Goal: Task Accomplishment & Management: Manage account settings

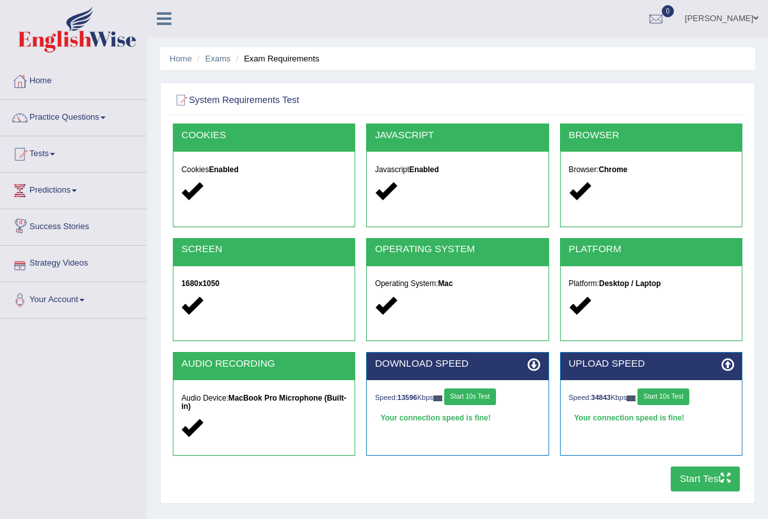
click at [479, 392] on button "Start 10s Test" at bounding box center [470, 396] width 52 height 17
click at [665, 394] on button "Start 10s Test" at bounding box center [663, 396] width 52 height 17
click at [715, 481] on button "Start Test" at bounding box center [705, 478] width 70 height 25
click at [180, 52] on li "Home" at bounding box center [181, 58] width 22 height 12
click at [175, 61] on link "Home" at bounding box center [181, 59] width 22 height 10
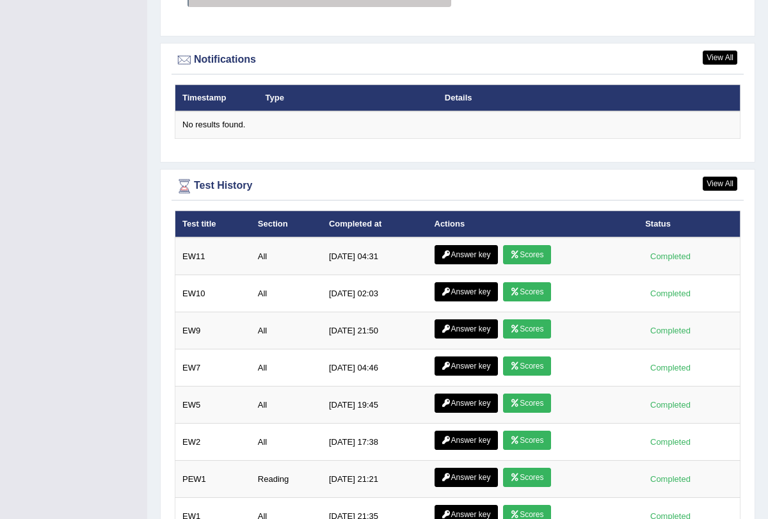
scroll to position [1550, 0]
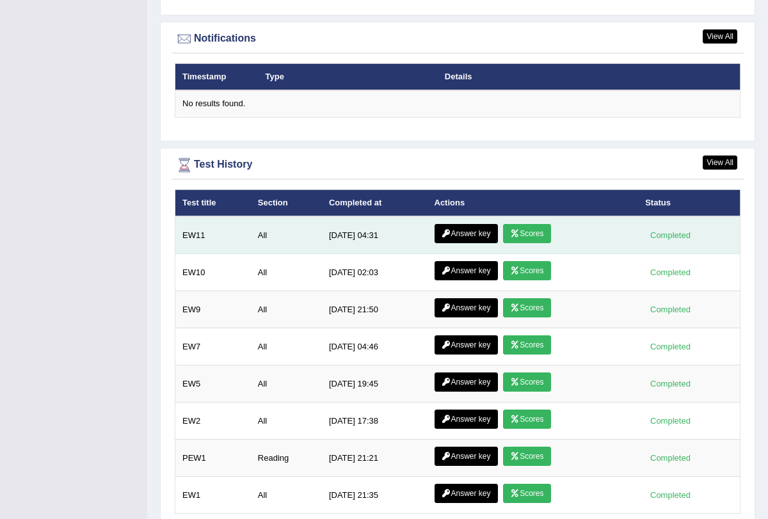
click at [533, 225] on link "Scores" at bounding box center [526, 233] width 47 height 19
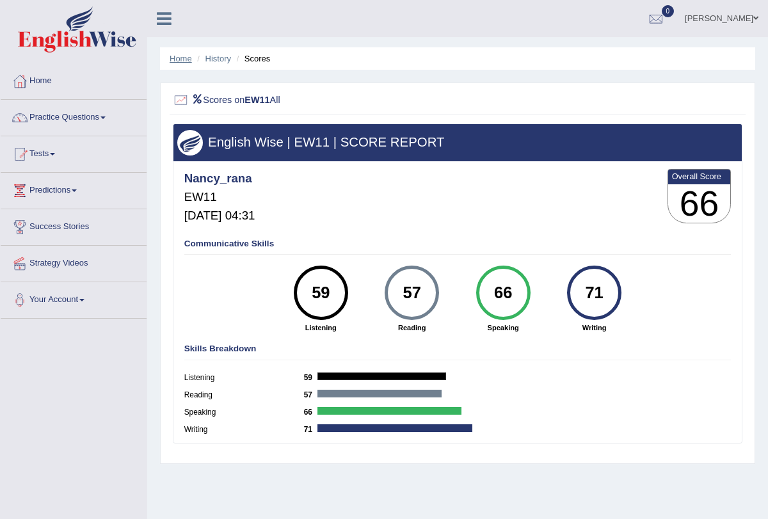
click at [186, 57] on link "Home" at bounding box center [181, 59] width 22 height 10
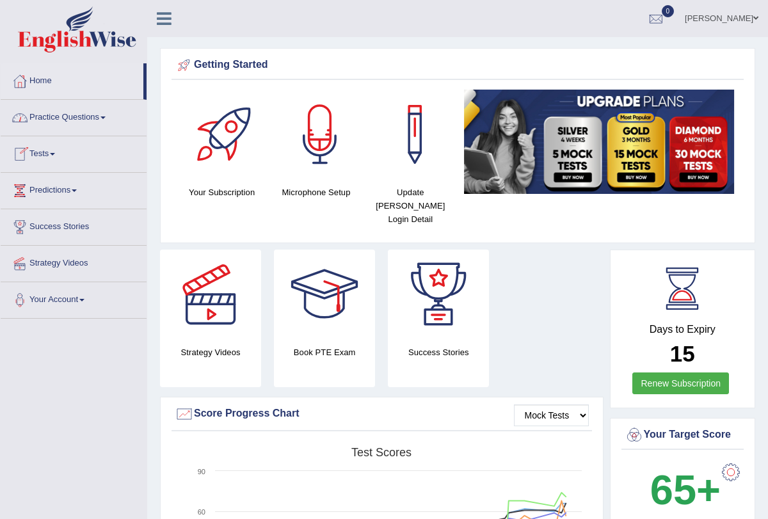
click at [55, 153] on span at bounding box center [52, 154] width 5 height 3
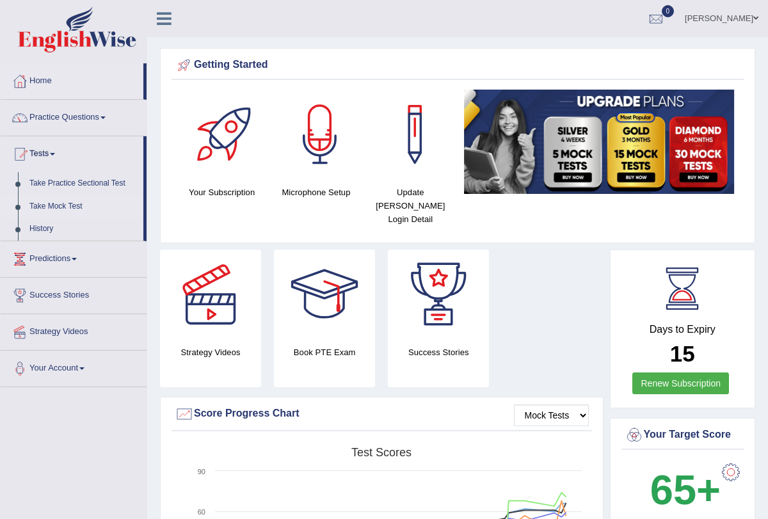
click at [69, 209] on link "Take Mock Test" at bounding box center [84, 206] width 120 height 23
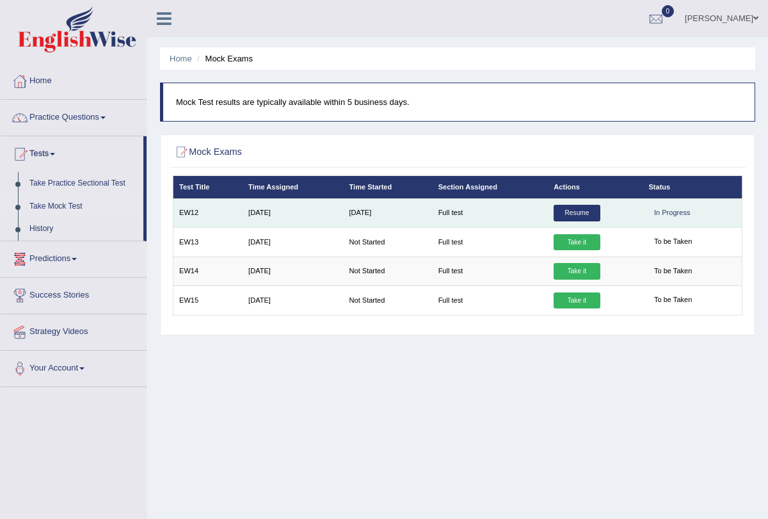
click at [579, 216] on link "Resume" at bounding box center [576, 213] width 46 height 17
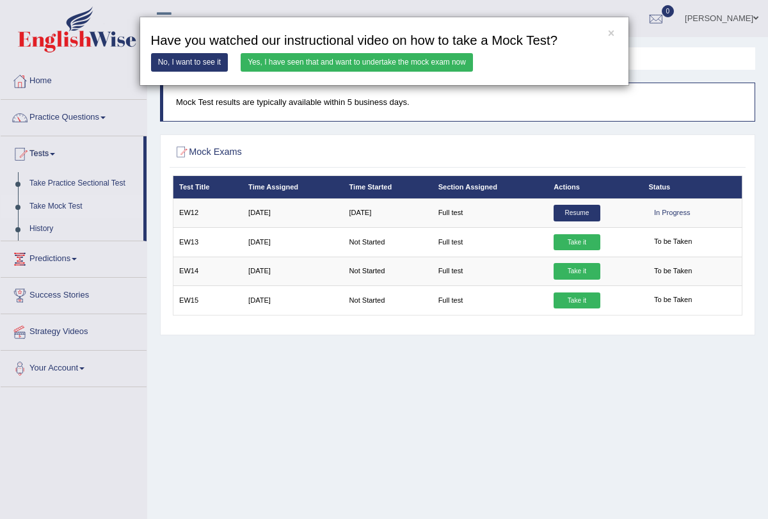
click at [365, 61] on link "Yes, I have seen that and want to undertake the mock exam now" at bounding box center [357, 62] width 232 height 19
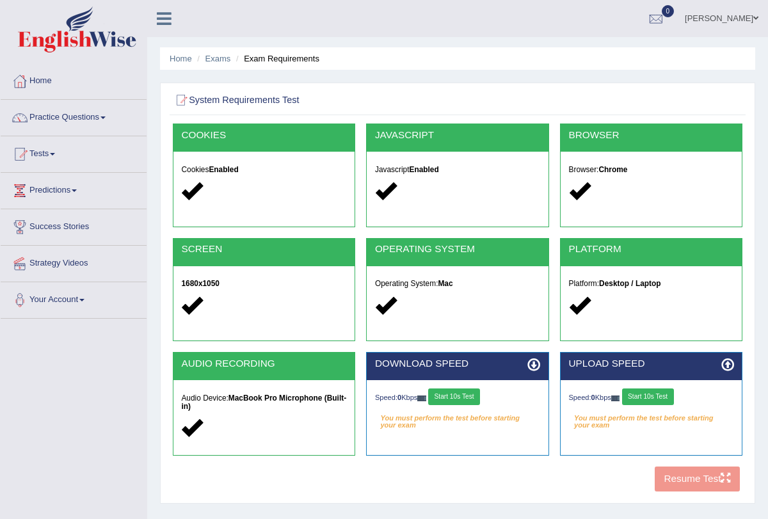
click at [457, 390] on button "Start 10s Test" at bounding box center [454, 396] width 52 height 17
click at [470, 397] on button "Start 10s Test" at bounding box center [470, 396] width 52 height 17
click at [655, 388] on button "Start 10s Test" at bounding box center [648, 396] width 52 height 17
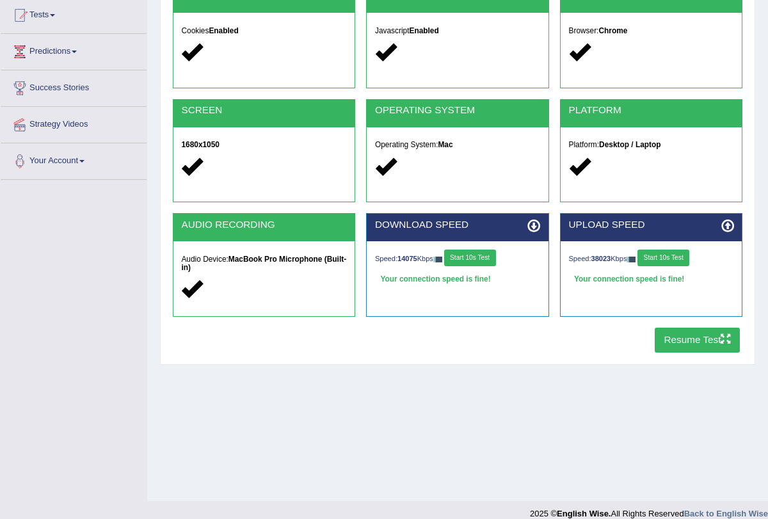
scroll to position [140, 0]
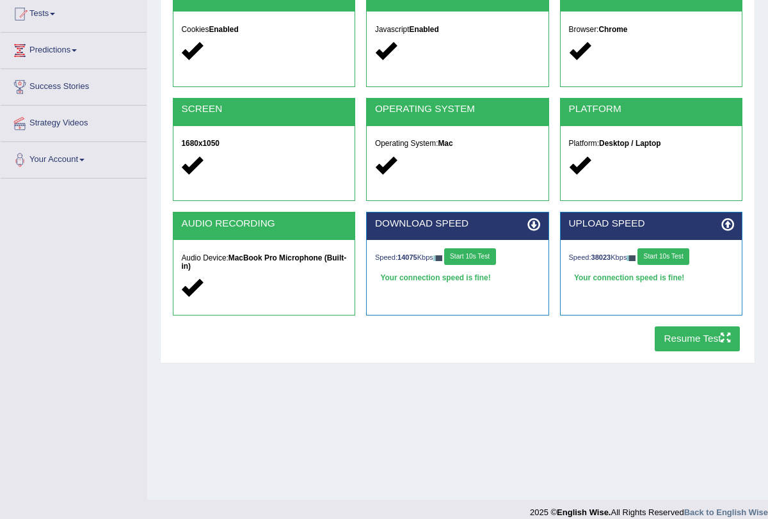
click at [695, 331] on button "Resume Test" at bounding box center [696, 338] width 85 height 25
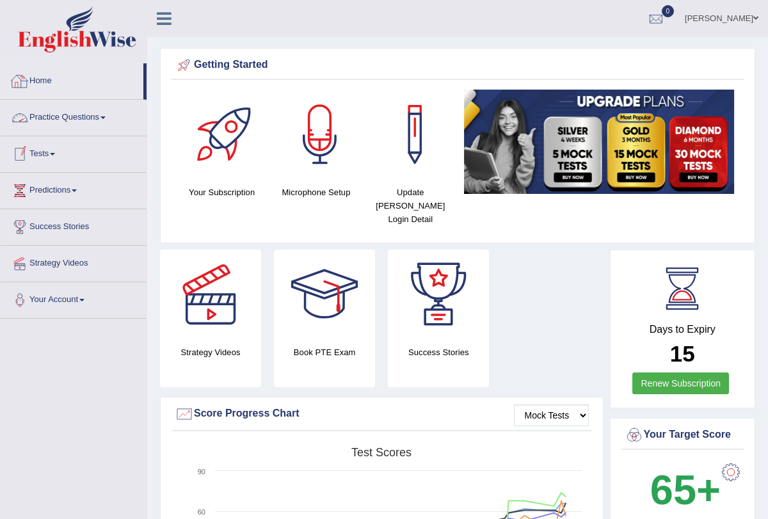
click at [58, 81] on link "Home" at bounding box center [72, 79] width 143 height 32
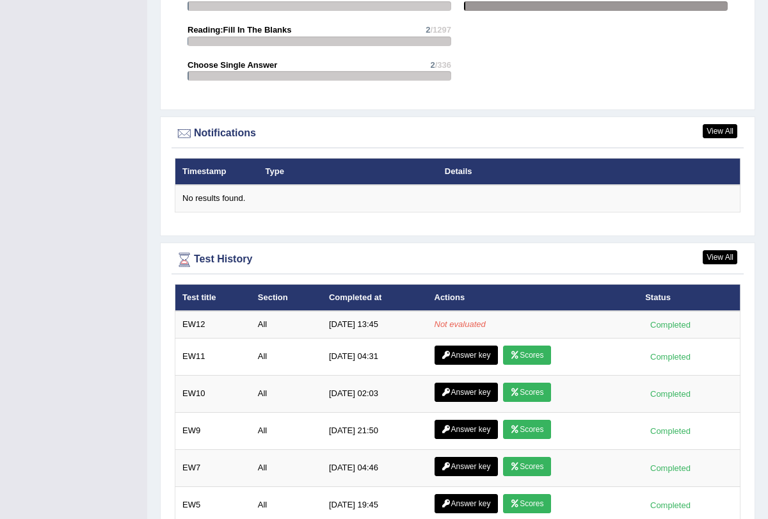
scroll to position [1475, 0]
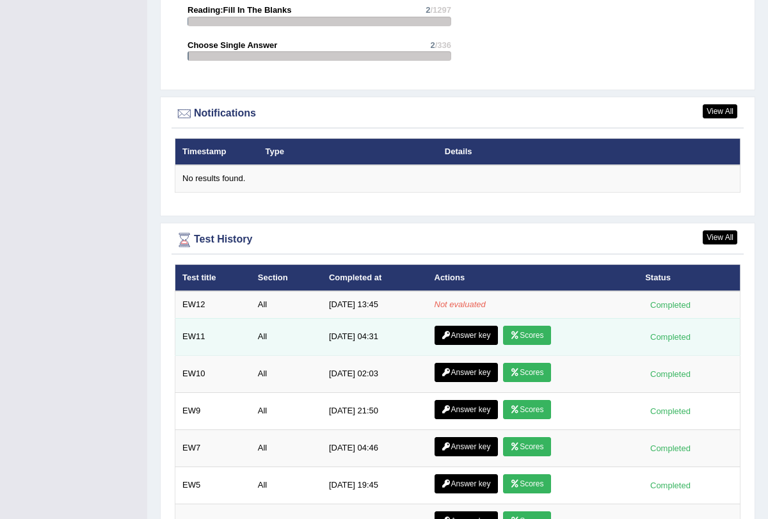
click at [527, 326] on link "Scores" at bounding box center [526, 335] width 47 height 19
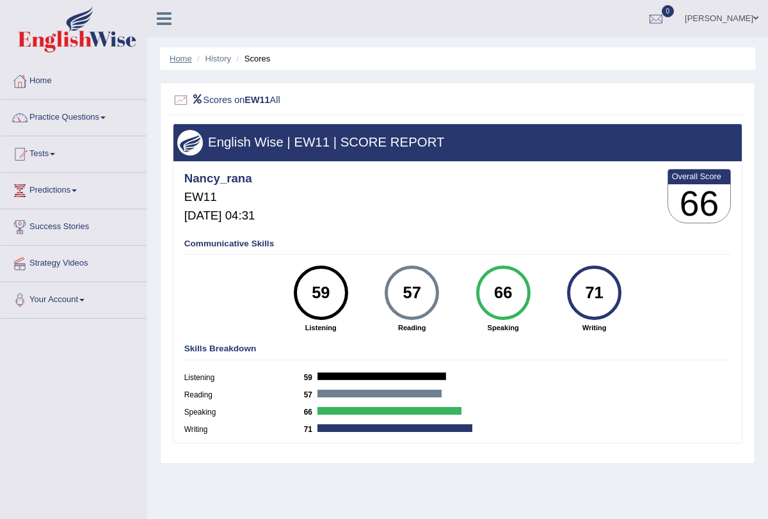
click at [186, 58] on link "Home" at bounding box center [181, 59] width 22 height 10
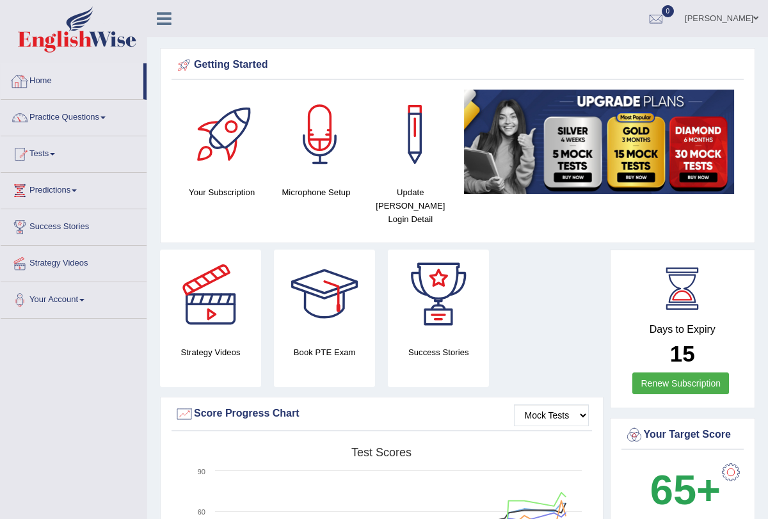
click at [40, 76] on link "Home" at bounding box center [72, 79] width 143 height 32
click at [54, 150] on link "Tests" at bounding box center [74, 152] width 146 height 32
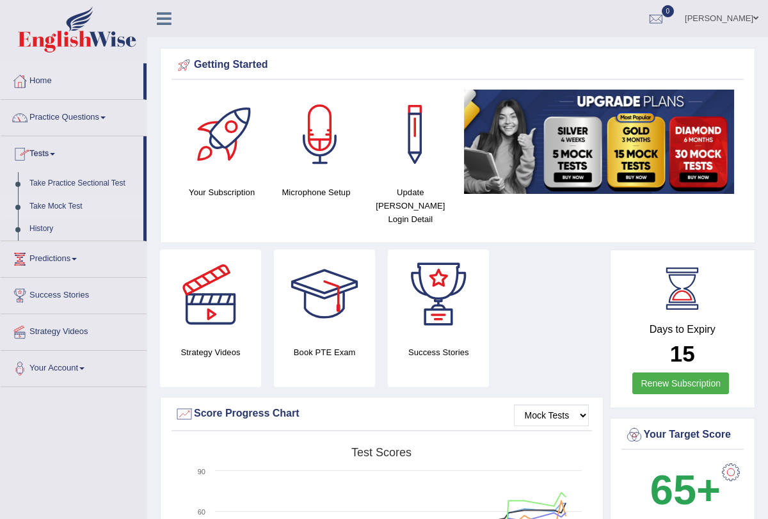
click at [77, 205] on link "Take Mock Test" at bounding box center [84, 206] width 120 height 23
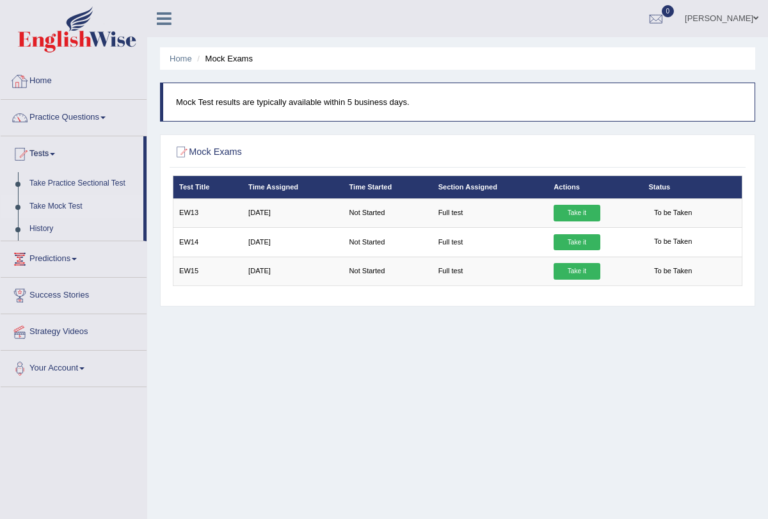
click at [187, 51] on ul "Home Mock Exams" at bounding box center [457, 58] width 595 height 22
click at [181, 57] on link "Home" at bounding box center [181, 59] width 22 height 10
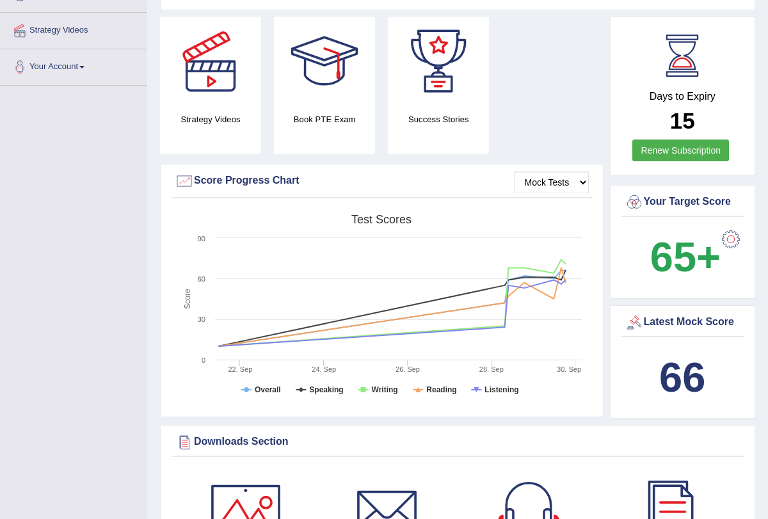
scroll to position [41, 0]
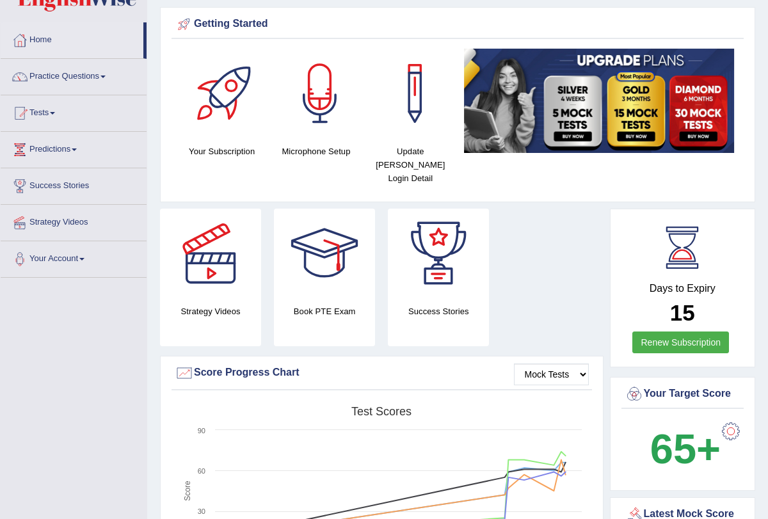
click at [734, 426] on div at bounding box center [731, 431] width 26 height 26
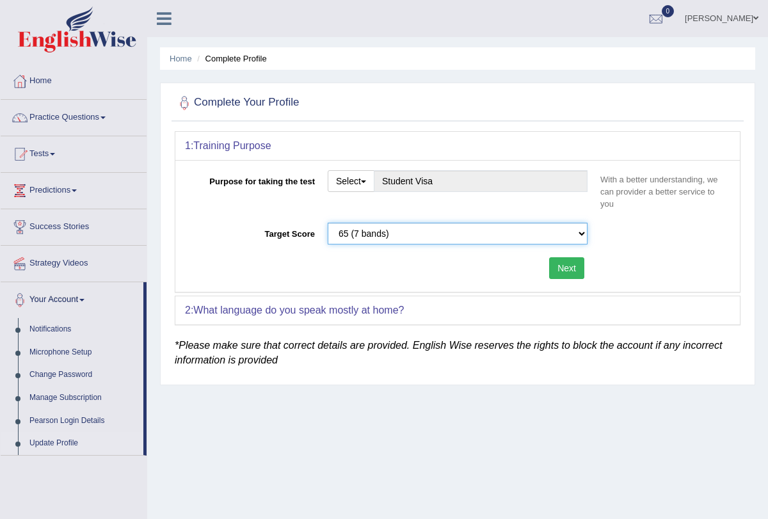
click at [581, 230] on select "Please select the correct value 50 (6 bands) 58 (6.5 bands) 65 (7 bands) 79 (8 …" at bounding box center [458, 234] width 260 height 22
select select "79"
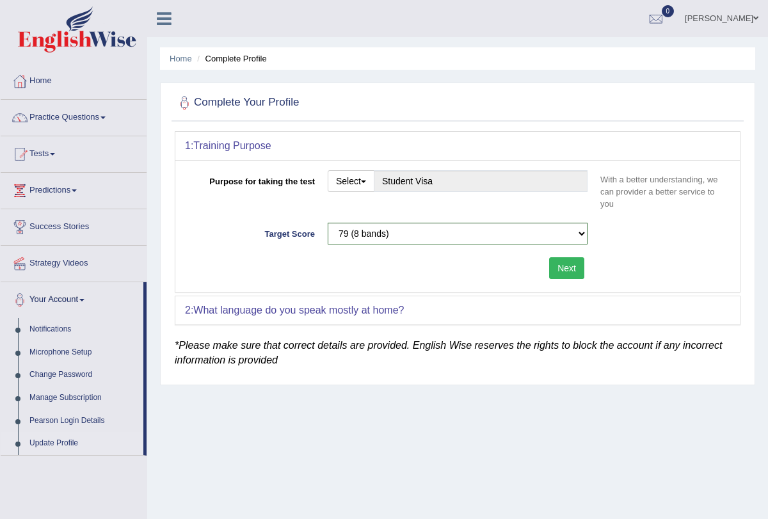
click at [570, 276] on button "Next" at bounding box center [566, 268] width 35 height 22
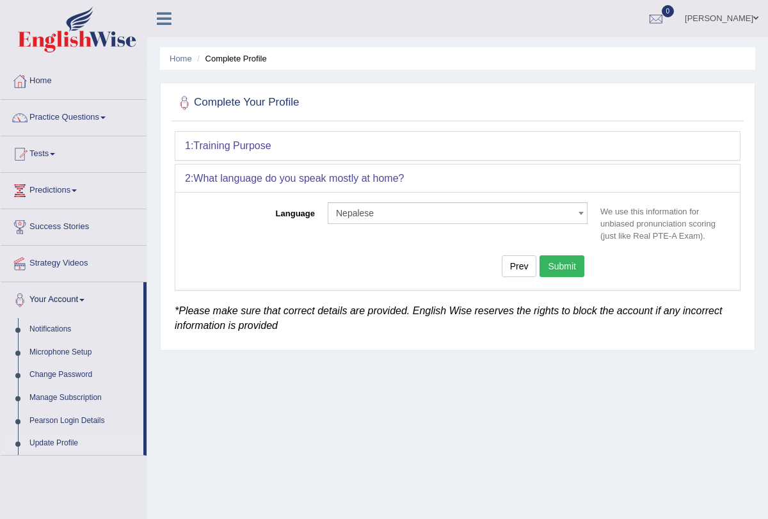
click at [568, 271] on button "Submit" at bounding box center [561, 266] width 45 height 22
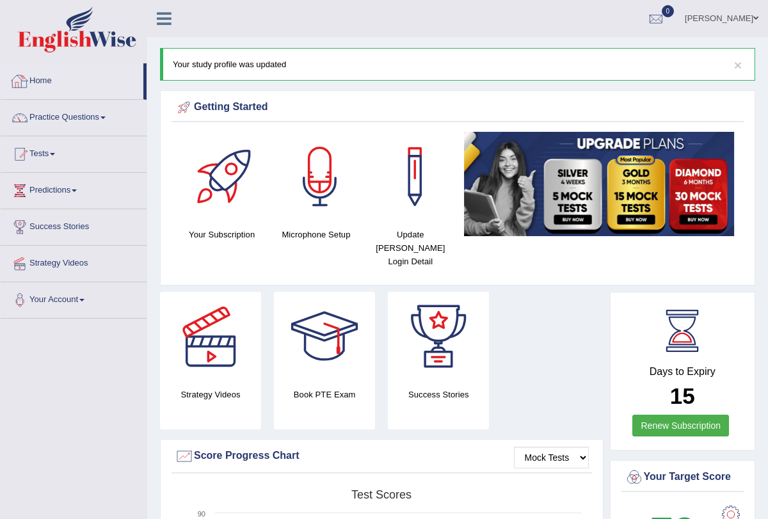
click at [54, 79] on link "Home" at bounding box center [72, 79] width 143 height 32
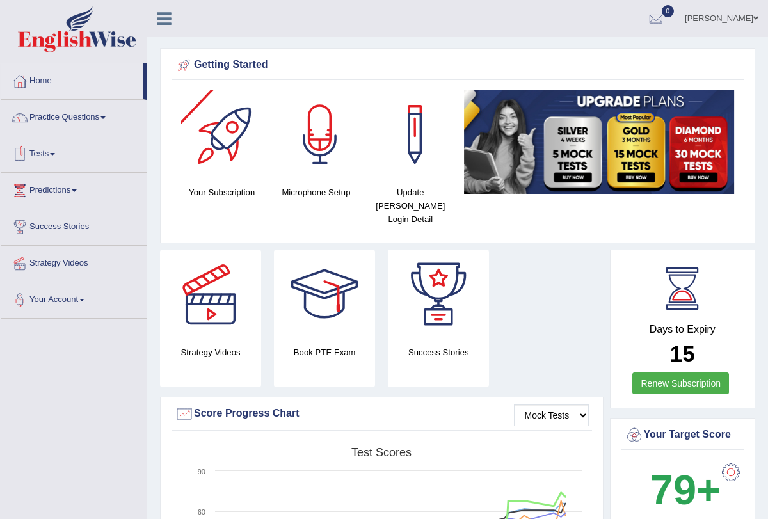
click at [60, 153] on link "Tests" at bounding box center [74, 152] width 146 height 32
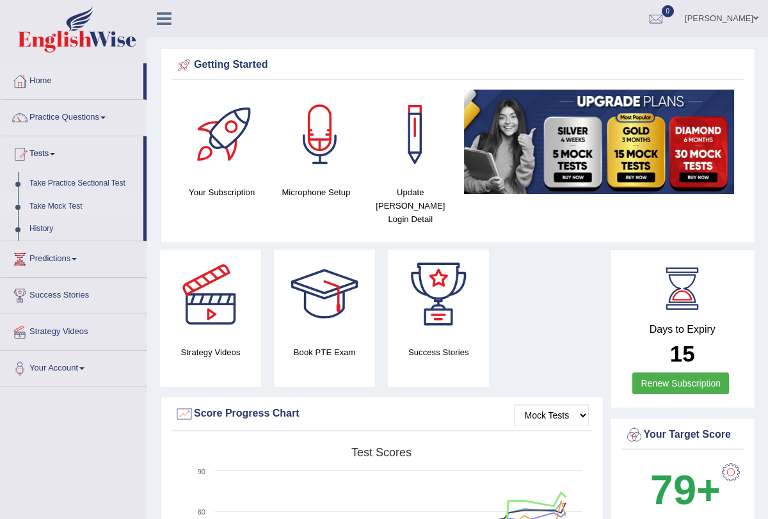
click at [67, 207] on link "Take Mock Test" at bounding box center [84, 206] width 120 height 23
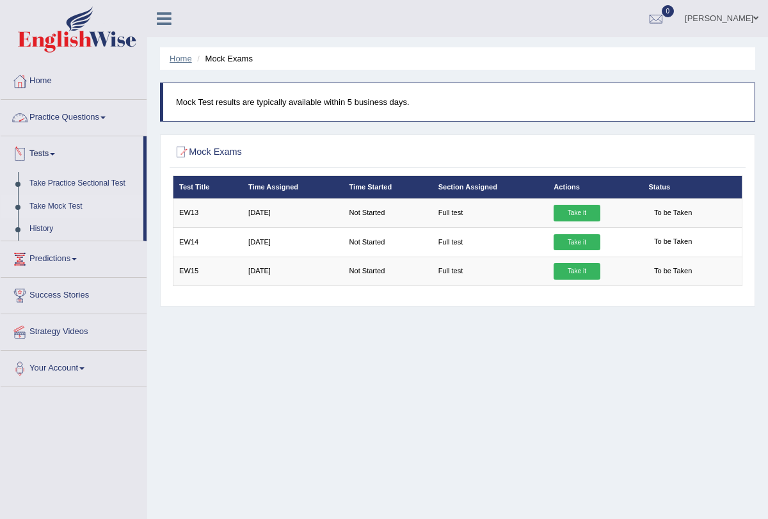
click at [182, 56] on link "Home" at bounding box center [181, 59] width 22 height 10
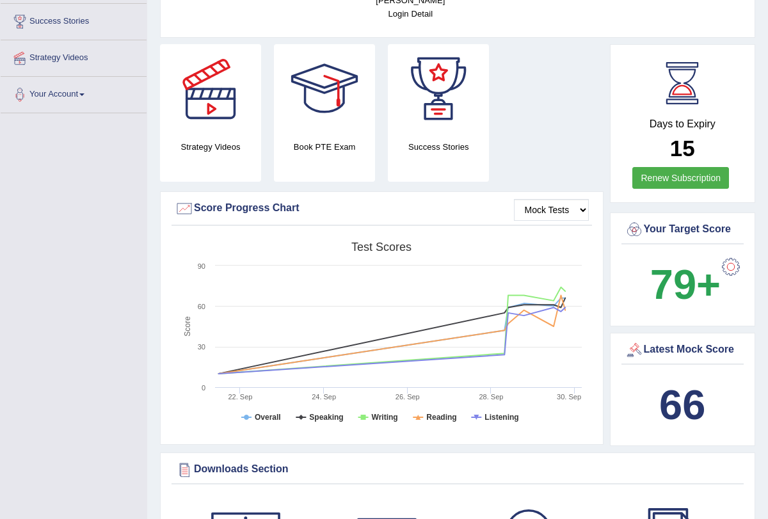
scroll to position [76, 0]
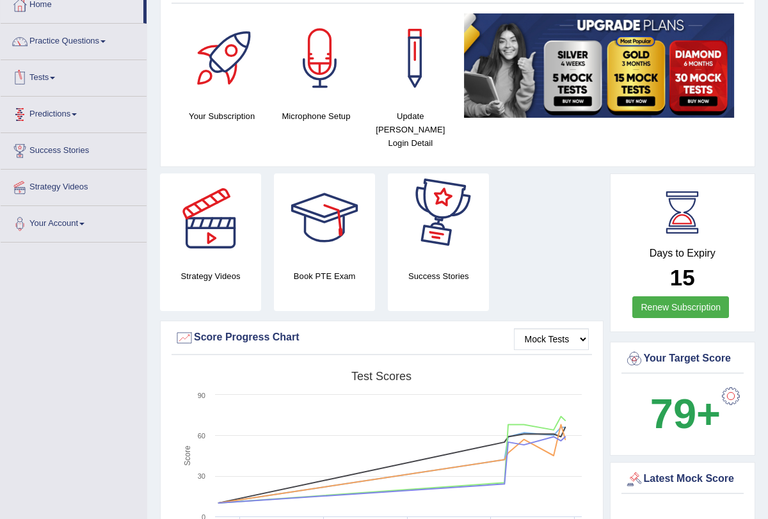
click at [54, 74] on link "Tests" at bounding box center [74, 76] width 146 height 32
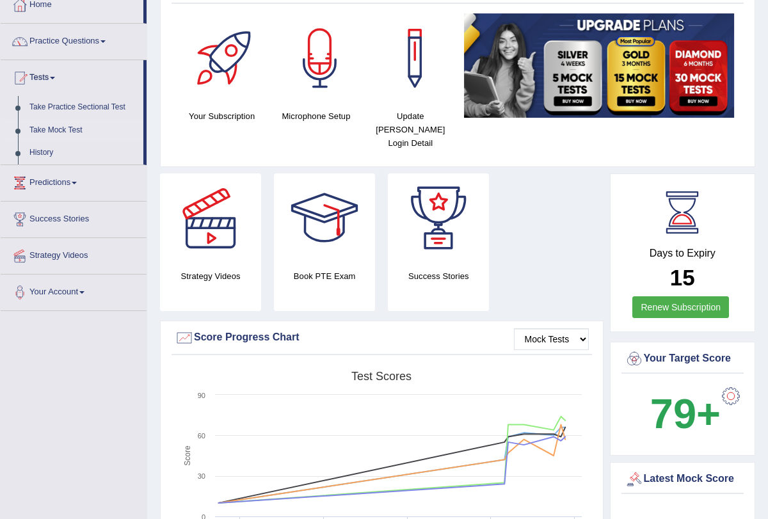
click at [80, 131] on link "Take Mock Test" at bounding box center [84, 130] width 120 height 23
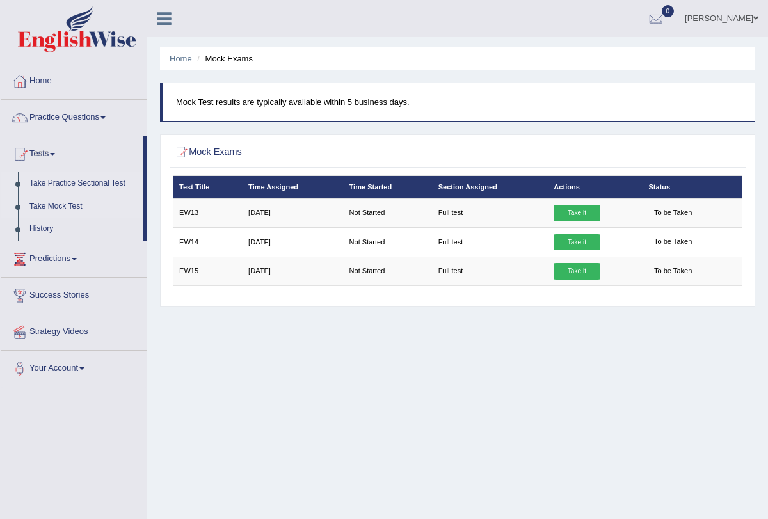
click at [88, 184] on link "Take Practice Sectional Test" at bounding box center [84, 183] width 120 height 23
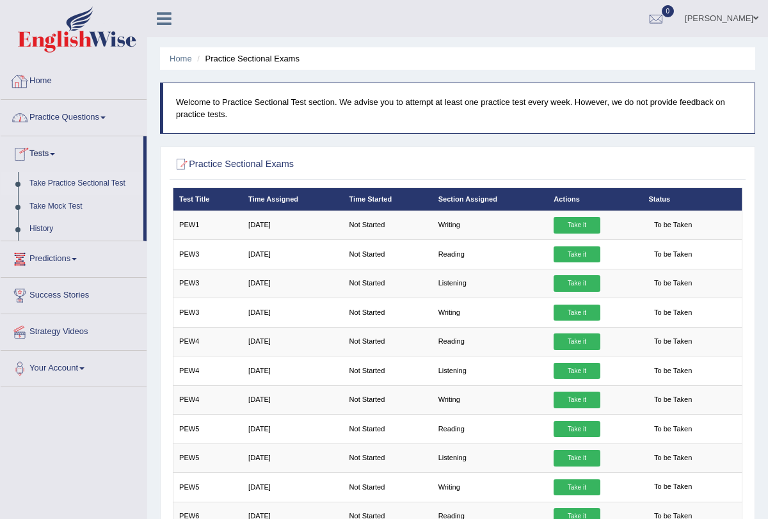
click at [46, 83] on link "Home" at bounding box center [74, 79] width 146 height 32
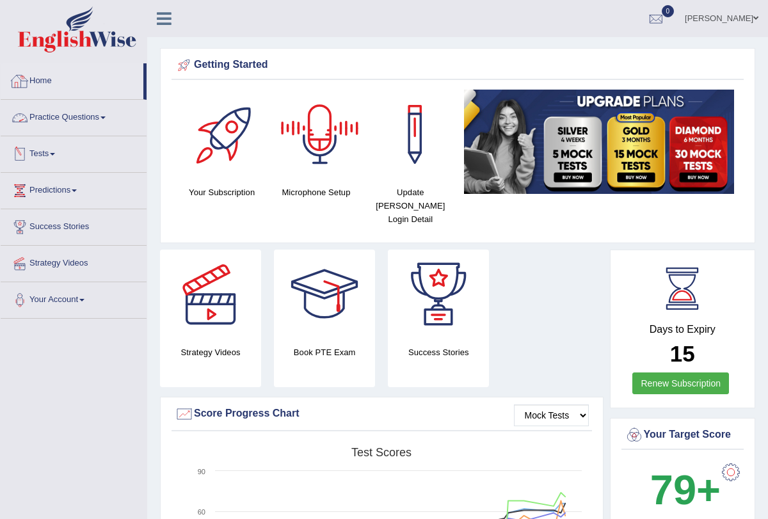
click at [52, 79] on link "Home" at bounding box center [72, 79] width 143 height 32
click at [43, 82] on link "Home" at bounding box center [72, 79] width 143 height 32
click at [54, 80] on link "Home" at bounding box center [72, 79] width 143 height 32
click at [47, 86] on link "Home" at bounding box center [72, 79] width 143 height 32
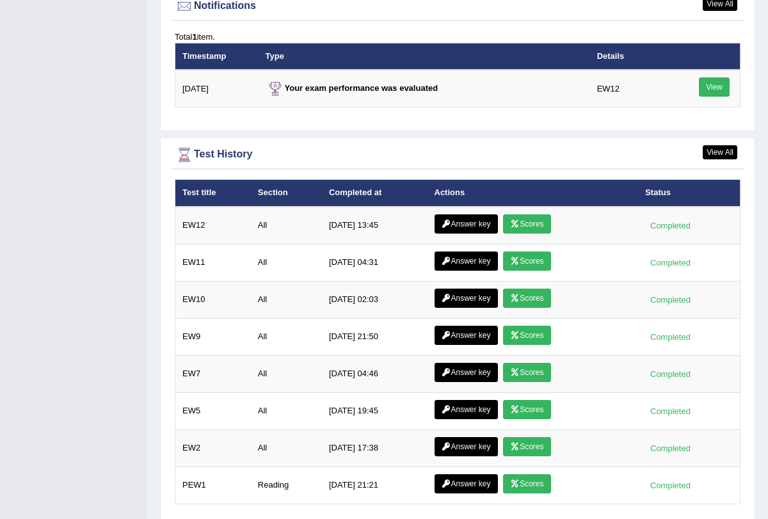
scroll to position [1618, 0]
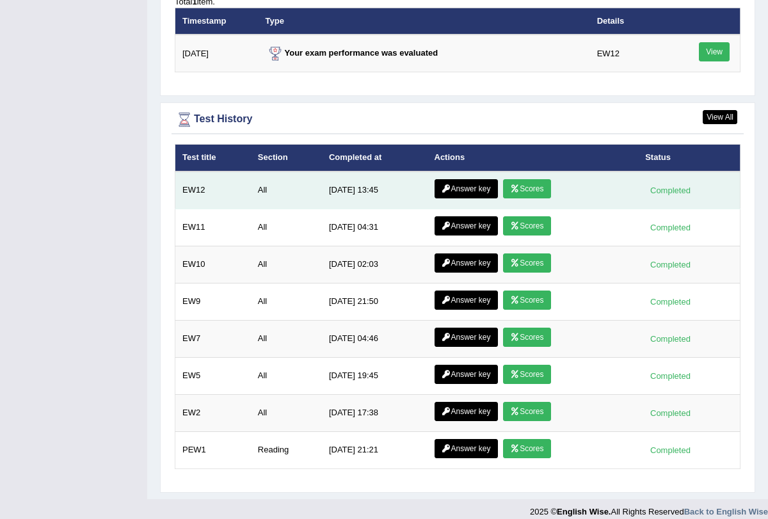
click at [531, 183] on link "Scores" at bounding box center [526, 188] width 47 height 19
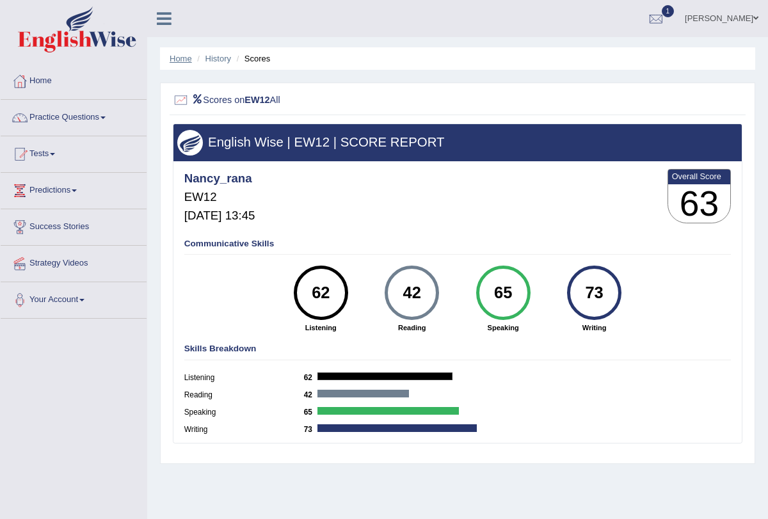
click at [186, 61] on link "Home" at bounding box center [181, 59] width 22 height 10
